Goal: Task Accomplishment & Management: Use online tool/utility

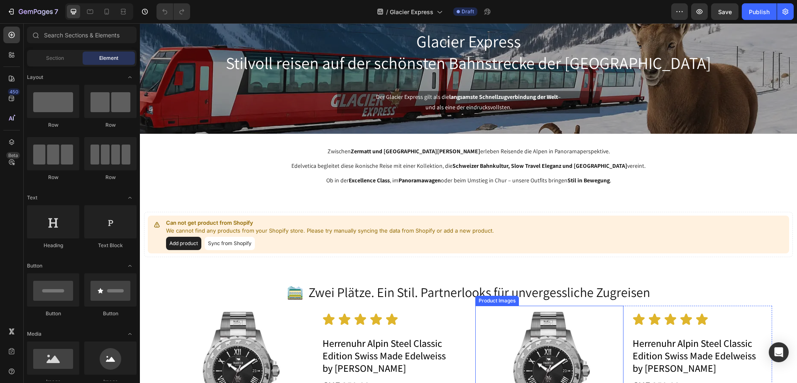
scroll to position [104, 0]
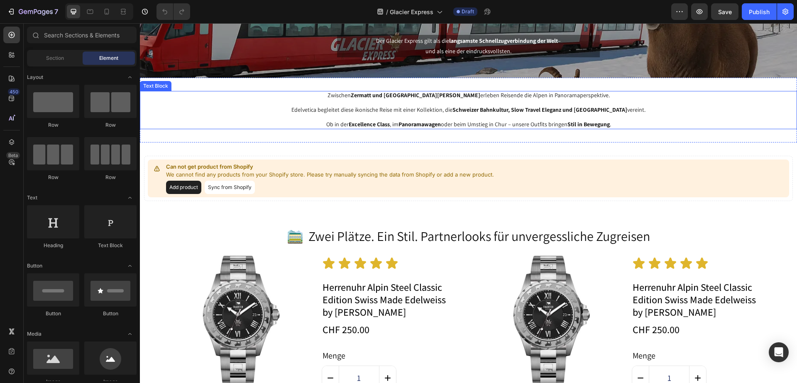
click at [529, 115] on p at bounding box center [468, 117] width 655 height 7
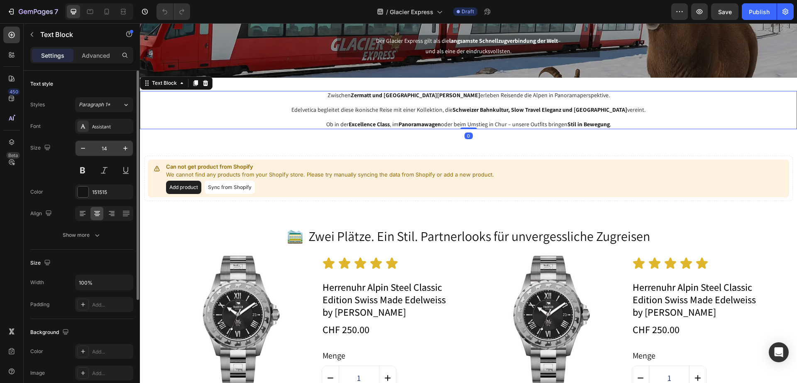
click at [117, 154] on input "14" at bounding box center [103, 148] width 27 height 15
click at [128, 144] on icon "button" at bounding box center [125, 148] width 8 height 8
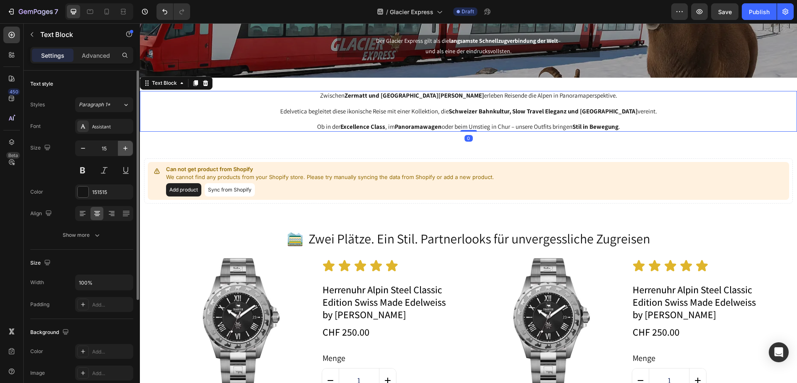
click at [128, 144] on icon "button" at bounding box center [125, 148] width 8 height 8
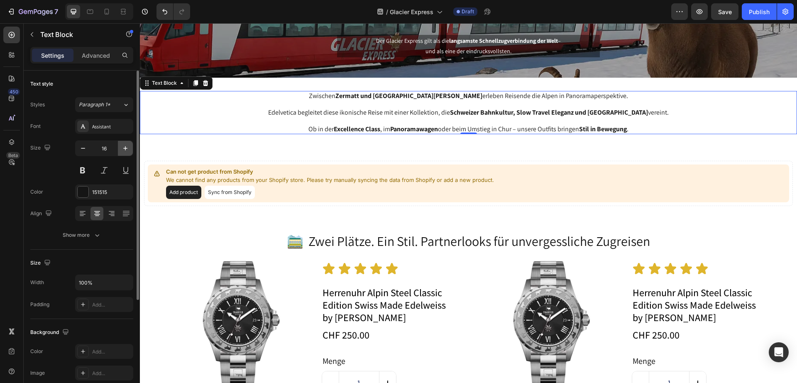
click at [128, 144] on icon "button" at bounding box center [125, 148] width 8 height 8
type input "17"
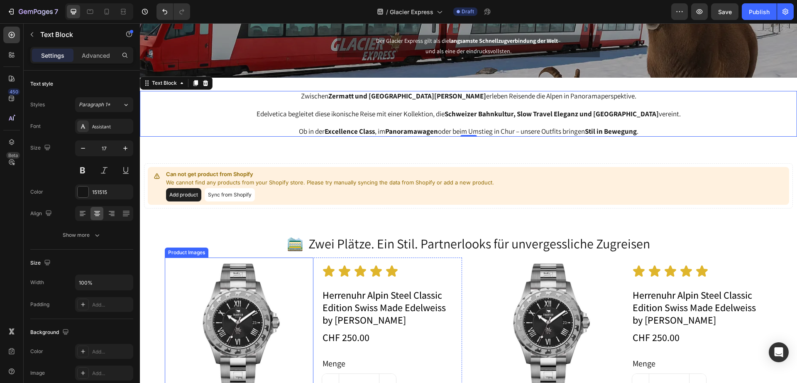
click at [276, 321] on img at bounding box center [239, 331] width 149 height 149
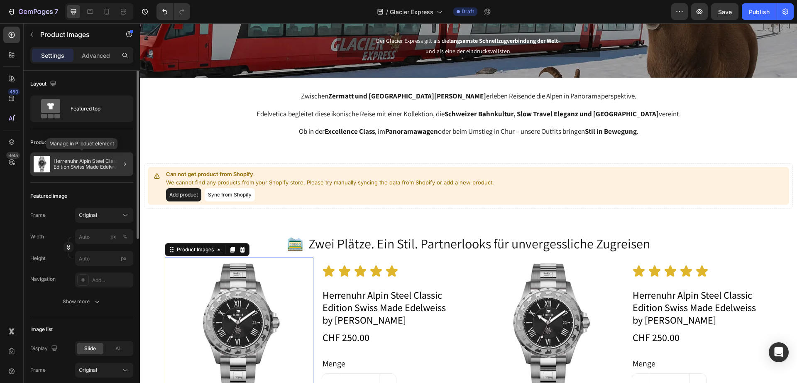
click at [76, 168] on p "Herrenuhr Alpin Steel Classic Edition Swiss Made Edelweiss by [PERSON_NAME]" at bounding box center [92, 164] width 76 height 12
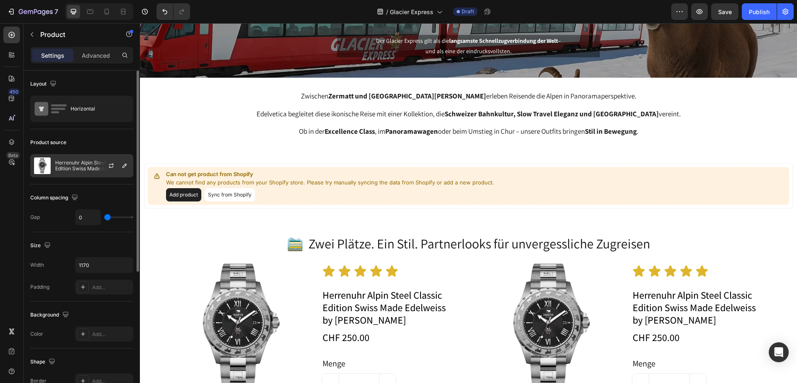
click at [69, 172] on div "Herrenuhr Alpin Steel Classic Edition Swiss Made Edelweiss by [PERSON_NAME]" at bounding box center [81, 165] width 103 height 23
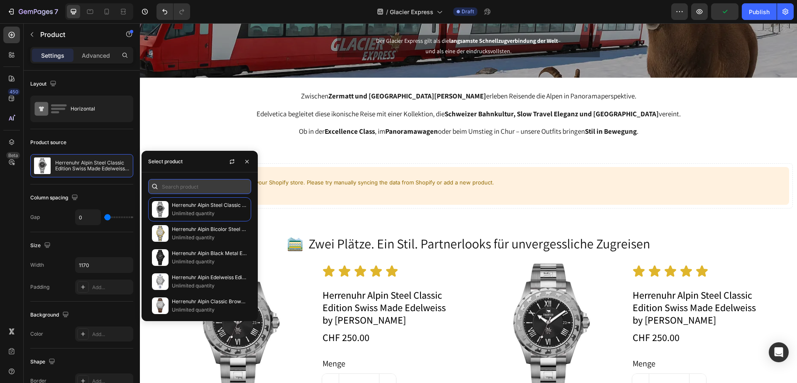
click at [201, 192] on input "text" at bounding box center [199, 186] width 103 height 15
click at [200, 189] on input "text" at bounding box center [199, 186] width 103 height 15
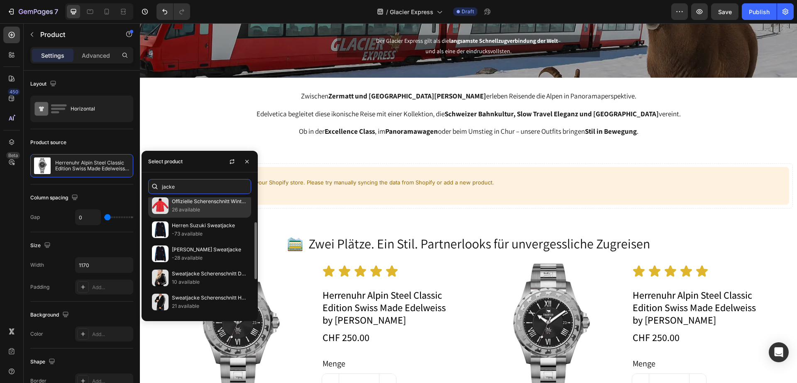
scroll to position [139, 0]
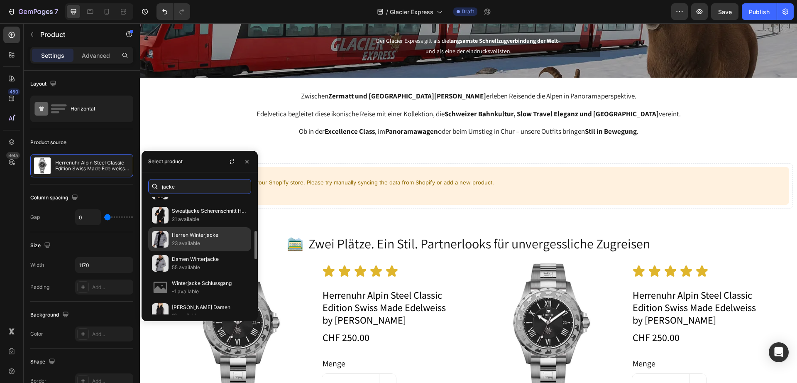
type input "jacke"
click at [214, 245] on p "23 available" at bounding box center [210, 243] width 76 height 8
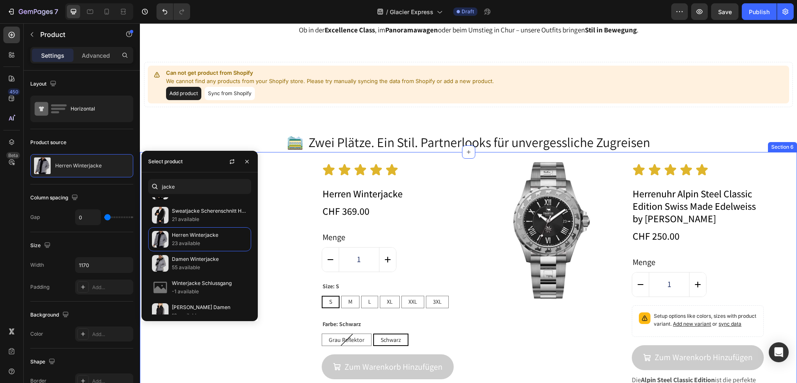
scroll to position [208, 0]
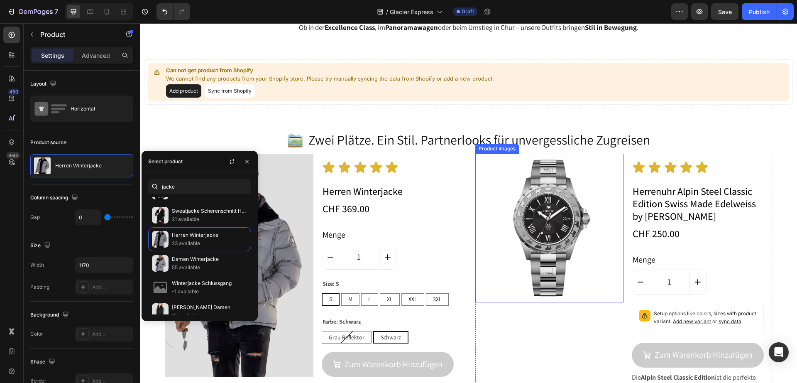
click at [543, 227] on img at bounding box center [549, 228] width 149 height 149
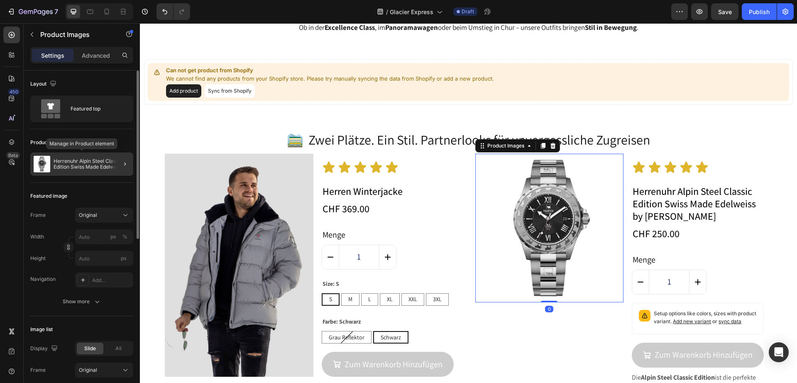
click at [68, 164] on p "Herrenuhr Alpin Steel Classic Edition Swiss Made Edelweiss by [PERSON_NAME]" at bounding box center [92, 164] width 76 height 12
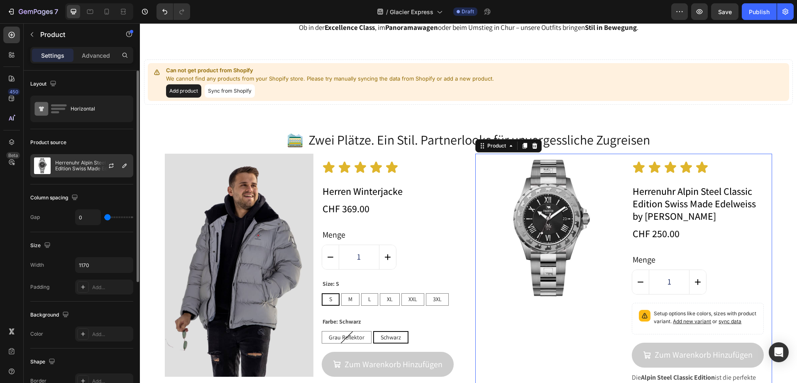
click at [88, 168] on p "Herrenuhr Alpin Steel Classic Edition Swiss Made Edelweiss by [PERSON_NAME]" at bounding box center [92, 166] width 74 height 12
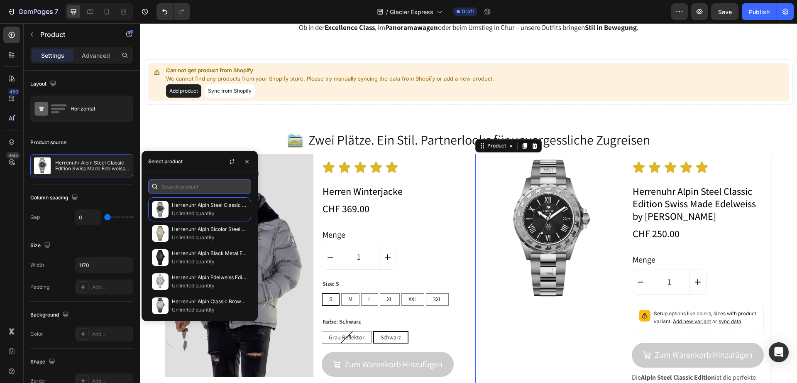
click at [194, 186] on input "text" at bounding box center [199, 186] width 103 height 15
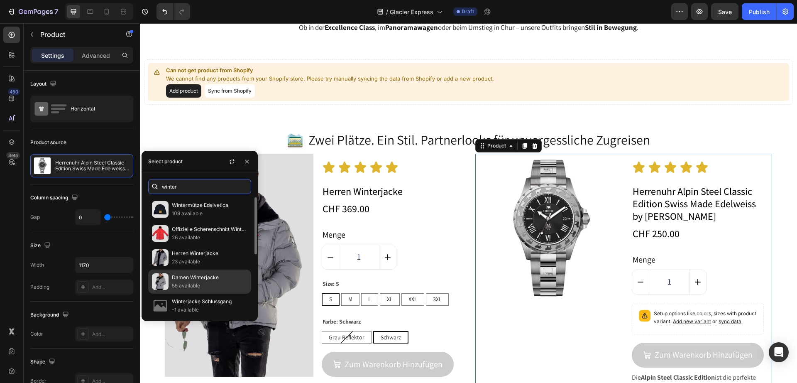
type input "winter"
click at [198, 278] on p "Damen Winterjacke" at bounding box center [210, 277] width 76 height 8
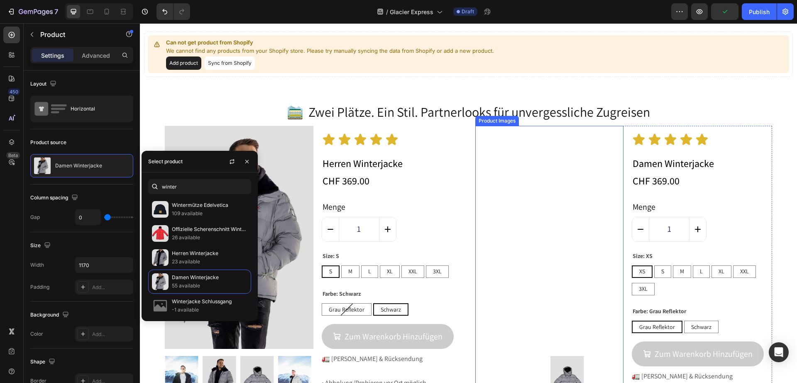
scroll to position [259, 0]
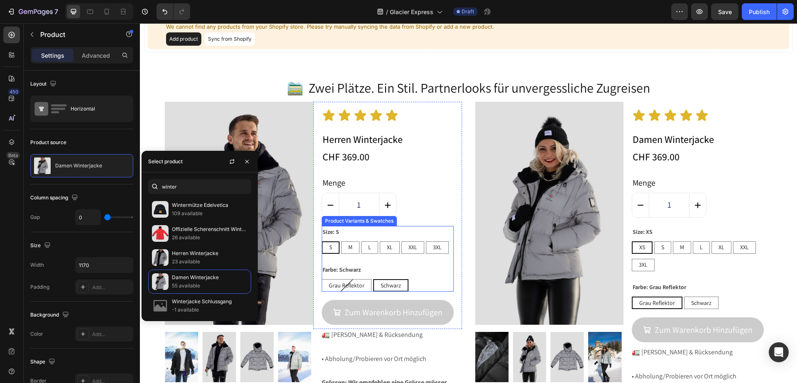
click at [417, 261] on div "Size: S S S S M M M L L L XL XL XL XXL XXL XXL 3XL 3XL 3XL Farbe: Schwarz Grau …" at bounding box center [388, 259] width 132 height 66
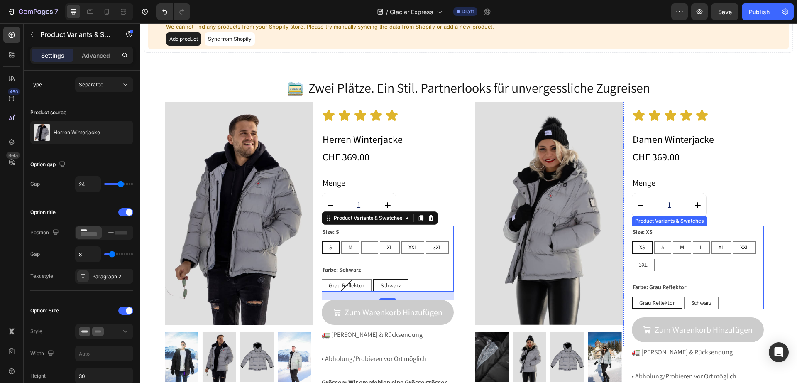
click at [696, 275] on div "Size: XS XS XS XS S S S M M M L L L XL XL XL XXL XXL XXL 3XL 3XL 3XL Farbe: Gra…" at bounding box center [698, 267] width 132 height 83
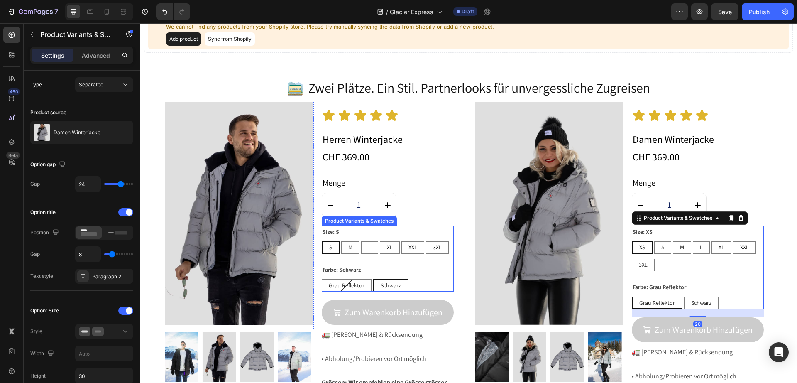
click at [403, 258] on div "Size: S S S S M M M L L L XL XL XL XXL XXL XXL 3XL 3XL 3XL Farbe: Schwarz Grau …" at bounding box center [388, 259] width 132 height 66
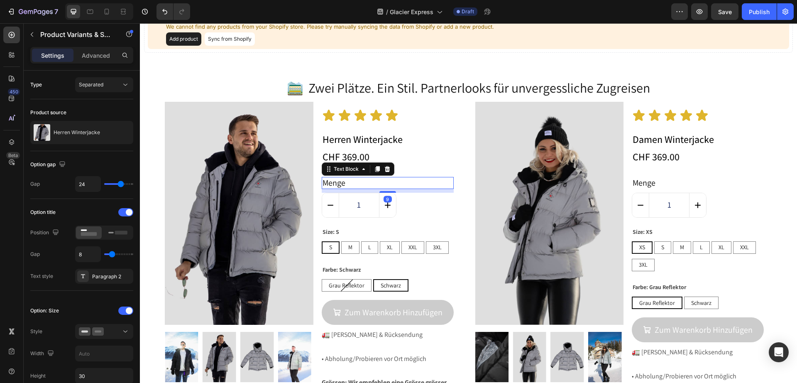
click at [443, 183] on p "Menge" at bounding box center [387, 183] width 130 height 10
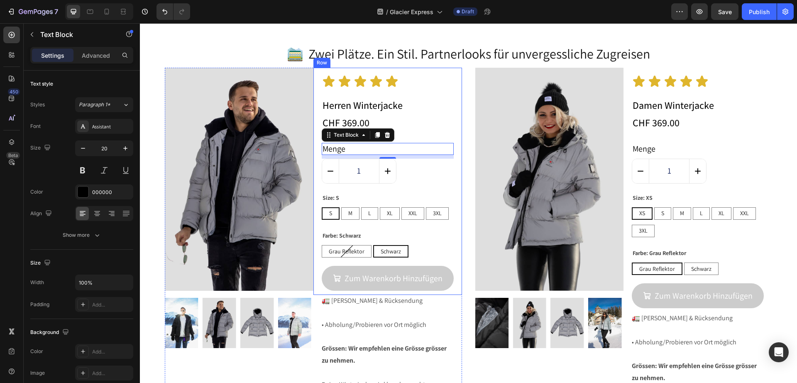
scroll to position [311, 0]
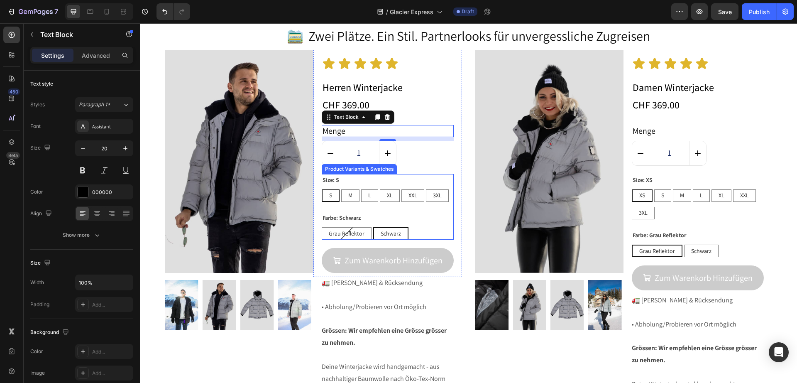
click at [424, 220] on div "Farbe: Schwarz Grau Reflektor Grau Reflektor Grau Reflektor Schwarz Schwarz Sch…" at bounding box center [388, 226] width 132 height 28
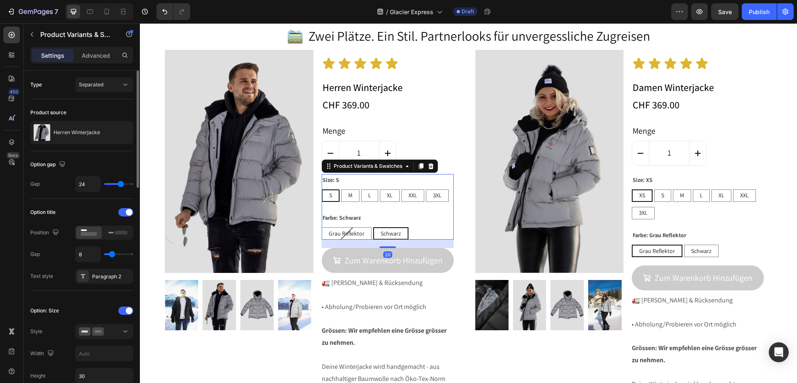
type input "27"
type input "28"
type input "40"
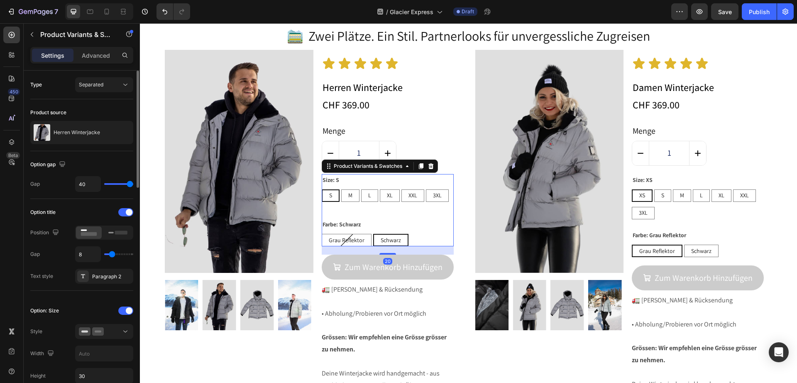
drag, startPoint x: 123, startPoint y: 184, endPoint x: 139, endPoint y: 184, distance: 15.8
type input "40"
click at [133, 184] on input "range" at bounding box center [118, 184] width 29 height 2
click at [702, 229] on div "Farbe: Grau Reflektor Grau Reflektor Grau Reflektor Grau Reflektor Schwarz Schw…" at bounding box center [698, 243] width 132 height 28
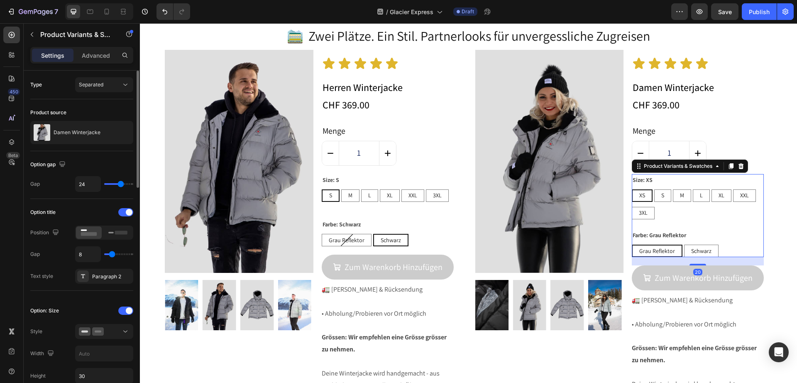
type input "23"
type input "21"
type input "10"
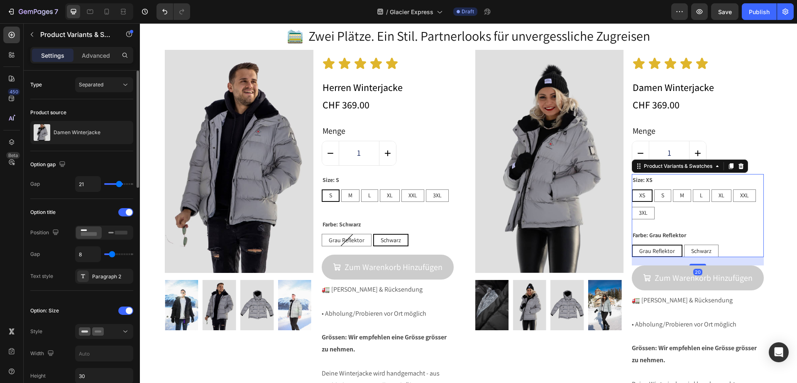
type input "10"
type input "3"
type input "1"
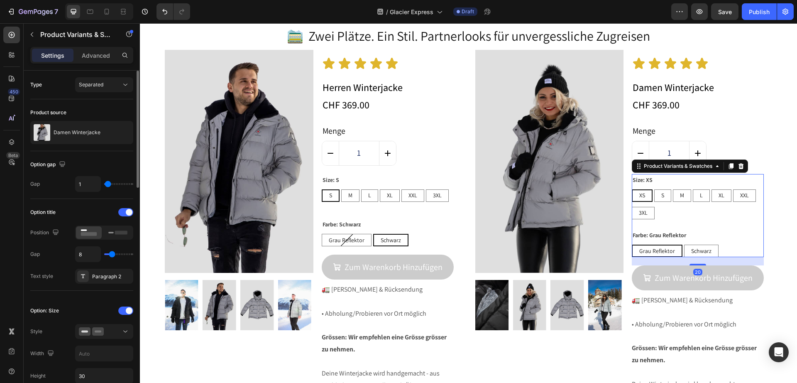
type input "0"
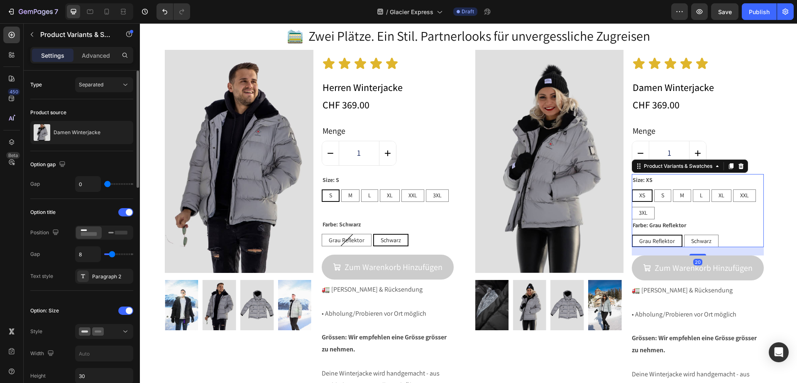
drag, startPoint x: 121, startPoint y: 181, endPoint x: 115, endPoint y: 185, distance: 7.5
type input "0"
click at [104, 183] on input "range" at bounding box center [118, 184] width 29 height 2
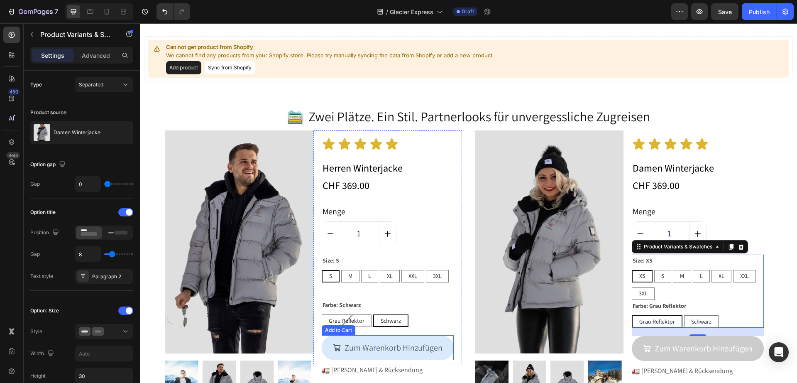
scroll to position [208, 0]
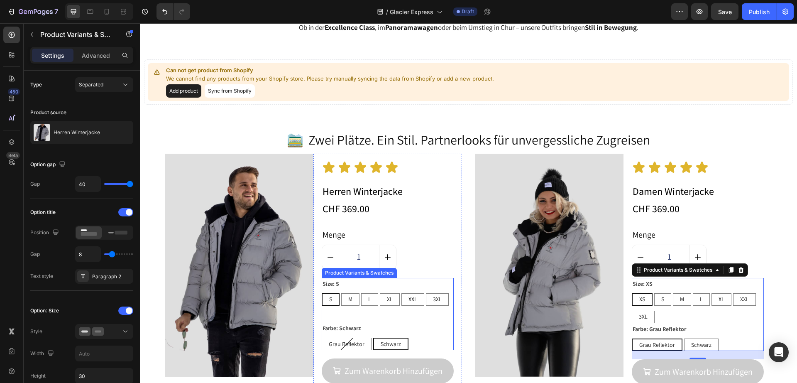
click at [426, 331] on div "Farbe: Schwarz Grau Reflektor Grau Reflektor Grau Reflektor Schwarz Schwarz Sch…" at bounding box center [388, 336] width 132 height 28
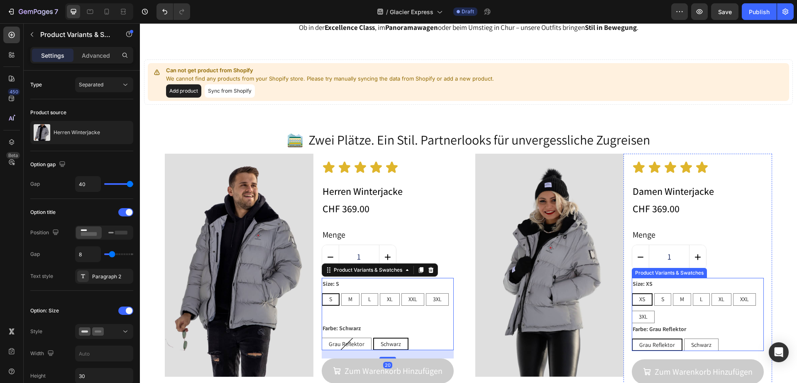
click at [705, 316] on div "XS XS XS S S S M M M L L L XL XL XL XXL XXL XXL 3XL 3XL 3XL" at bounding box center [698, 308] width 132 height 30
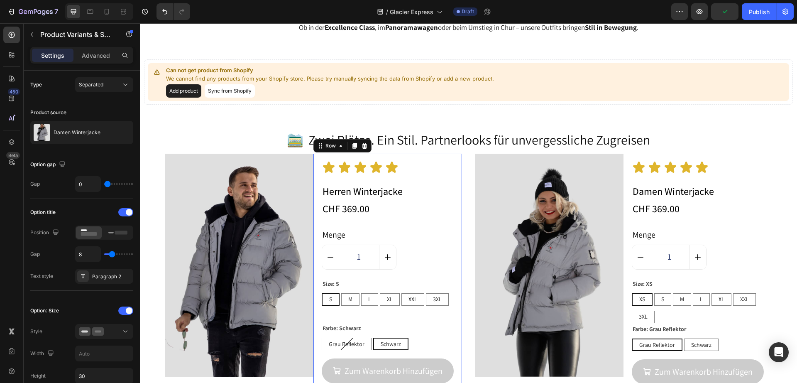
click at [409, 276] on div "Icon Icon Icon Icon Icon Icon List Herren Winterjacke Product Title CHF 369.00 …" at bounding box center [388, 274] width 132 height 227
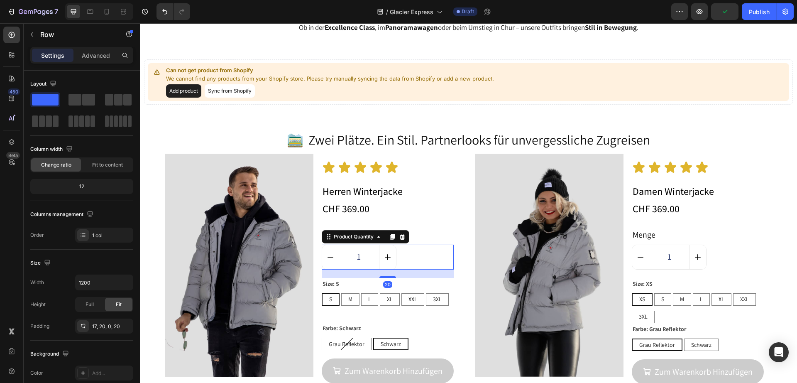
click at [408, 259] on div "1" at bounding box center [388, 256] width 132 height 25
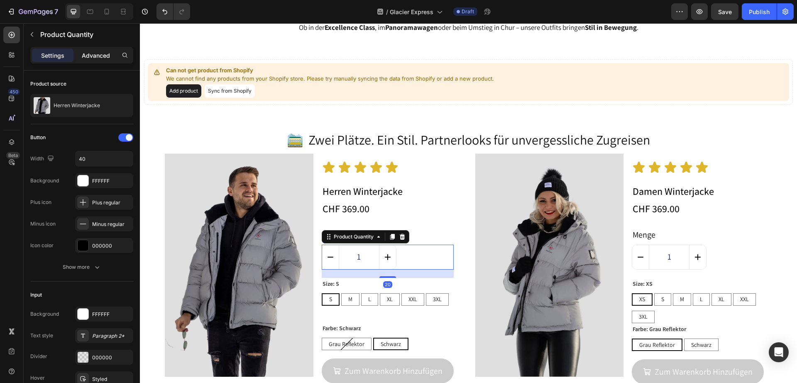
click at [108, 55] on p "Advanced" at bounding box center [96, 55] width 28 height 9
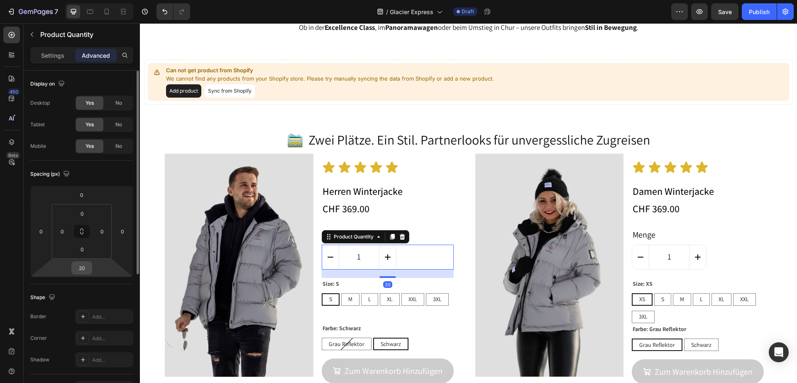
click at [78, 265] on input "20" at bounding box center [81, 267] width 17 height 12
type input "22"
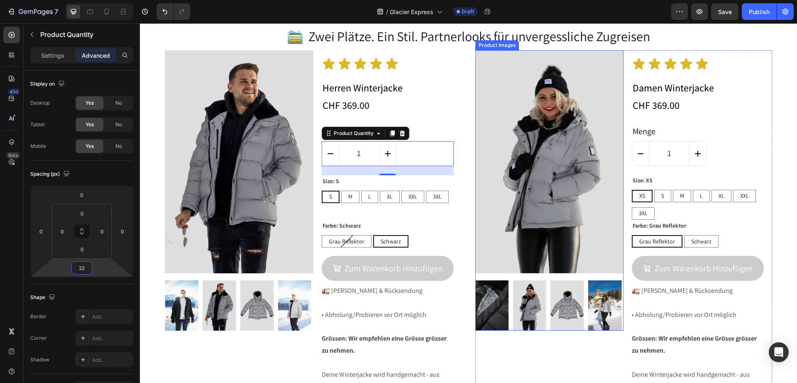
scroll to position [311, 0]
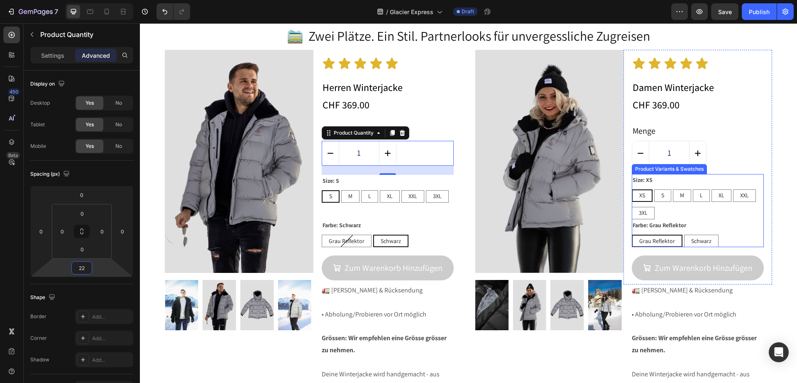
click at [747, 232] on div "Farbe: Grau Reflektor Grau Reflektor Grau Reflektor Grau Reflektor Schwarz Schw…" at bounding box center [698, 233] width 132 height 28
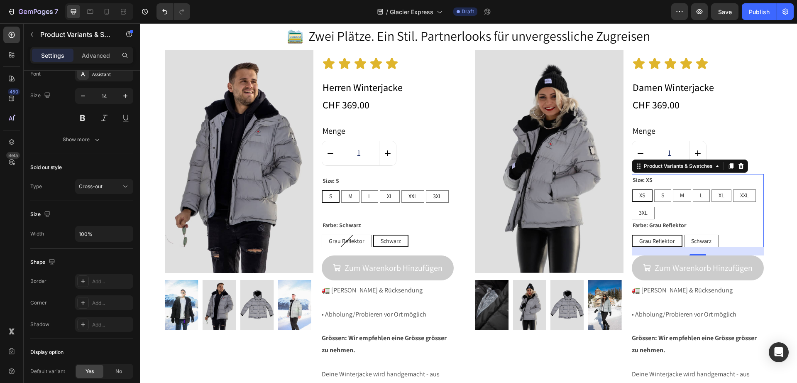
scroll to position [626, 0]
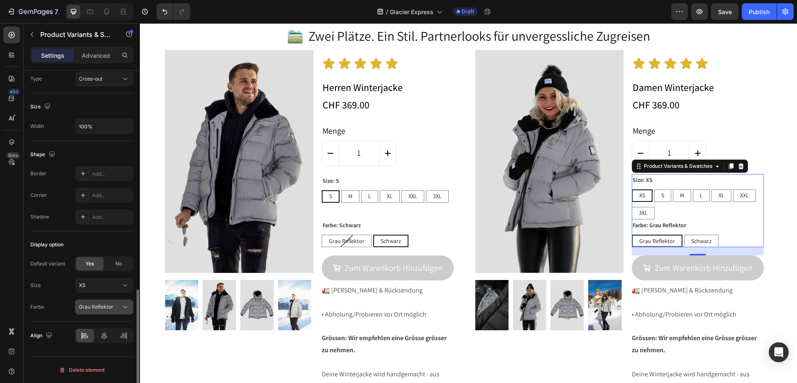
click at [100, 308] on span "Grau Reflektor" at bounding box center [96, 306] width 34 height 7
click at [100, 341] on div "Schwarz" at bounding box center [102, 341] width 48 height 7
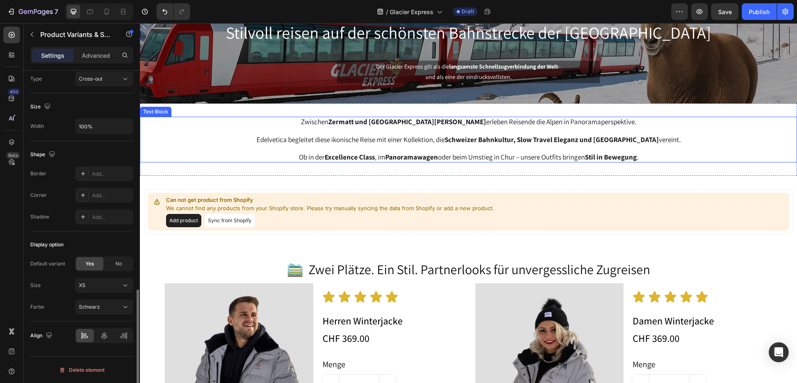
scroll to position [104, 0]
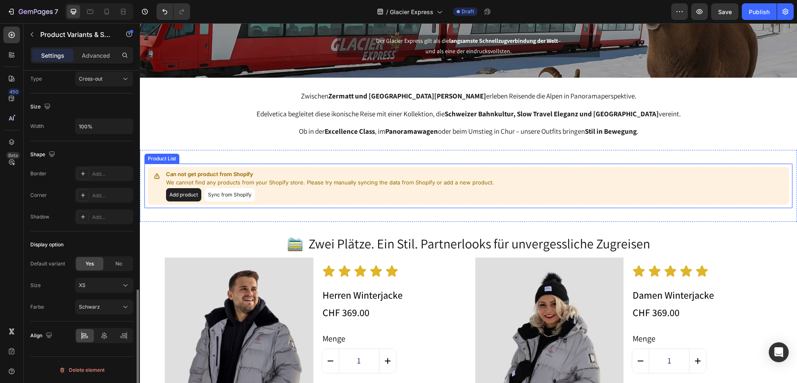
click at [183, 194] on button "Add product" at bounding box center [183, 194] width 35 height 13
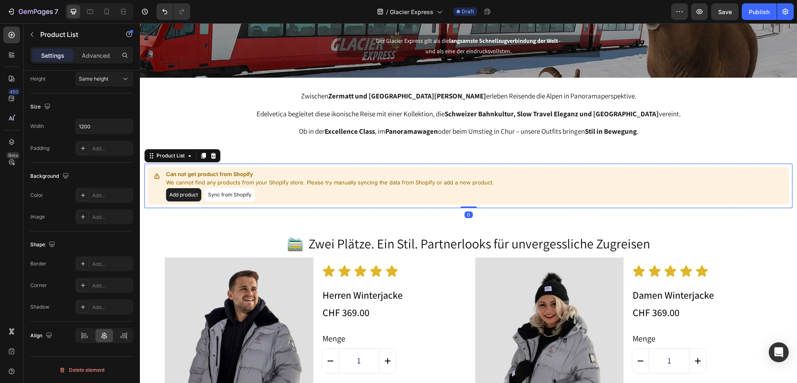
scroll to position [0, 0]
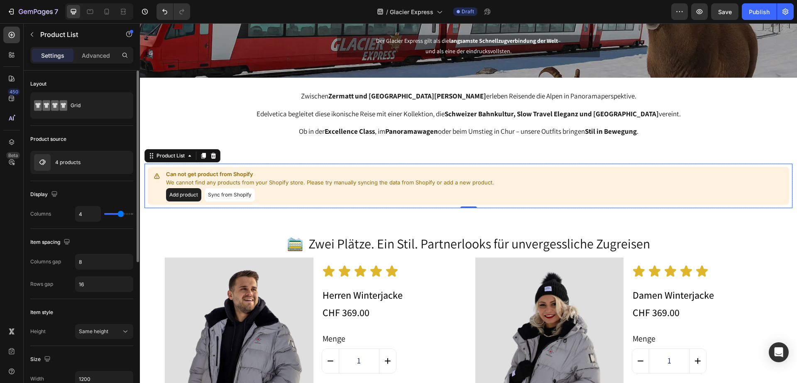
click at [339, 191] on div "Add product Sync from Shopify" at bounding box center [330, 194] width 328 height 13
click at [71, 166] on div "4 products" at bounding box center [81, 162] width 103 height 23
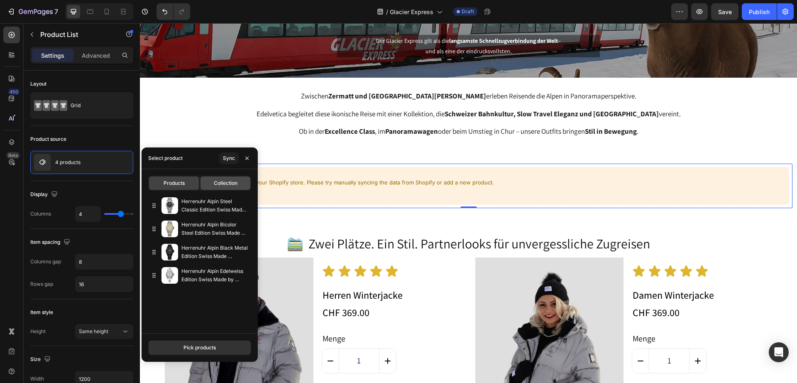
click at [232, 187] on div "Collection" at bounding box center [225, 182] width 50 height 13
type input "48"
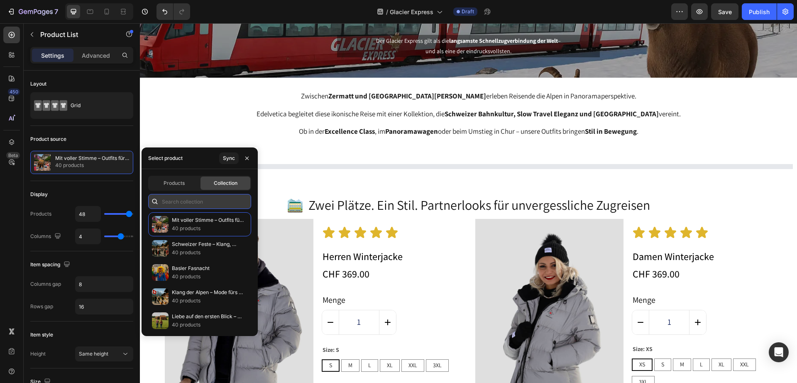
click at [200, 205] on input "text" at bounding box center [199, 201] width 103 height 15
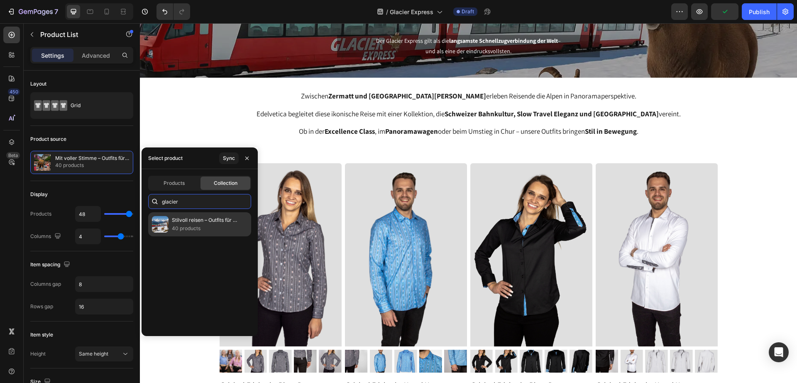
type input "glacier"
click at [204, 226] on p "40 products" at bounding box center [208, 228] width 72 height 8
click at [205, 226] on p "40 products" at bounding box center [208, 228] width 72 height 8
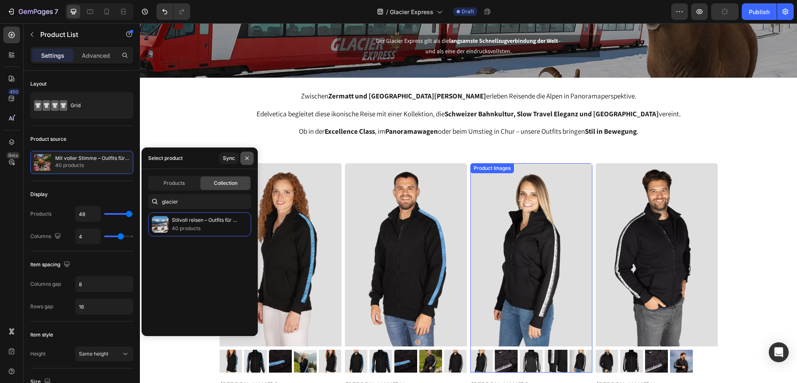
drag, startPoint x: 217, startPoint y: 129, endPoint x: 253, endPoint y: 156, distance: 44.6
click at [246, 158] on icon "button" at bounding box center [247, 158] width 7 height 7
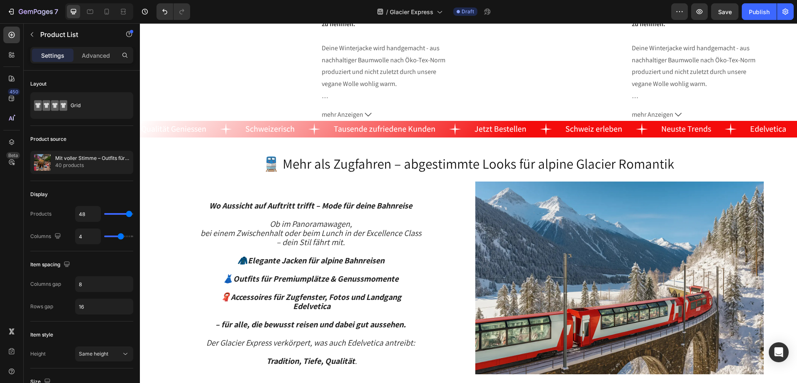
scroll to position [3538, 0]
